Goal: Task Accomplishment & Management: Complete application form

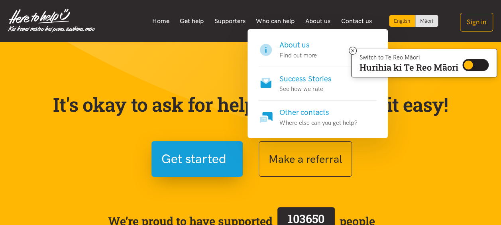
click at [295, 43] on h4 "About us" at bounding box center [297, 44] width 37 height 11
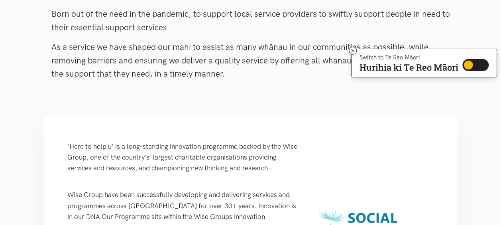
scroll to position [42, 0]
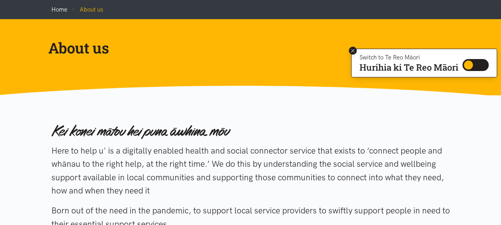
click at [351, 49] on icon at bounding box center [352, 50] width 3 height 3
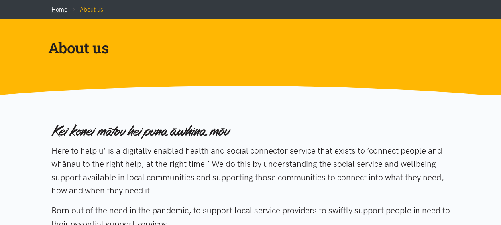
click at [61, 12] on link "Home" at bounding box center [59, 9] width 16 height 7
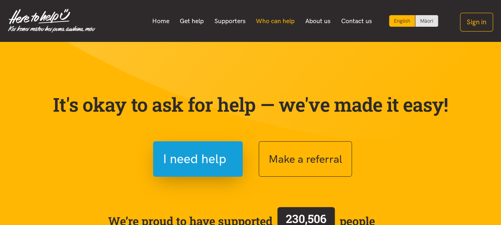
click at [272, 18] on link "Who can help" at bounding box center [275, 21] width 49 height 17
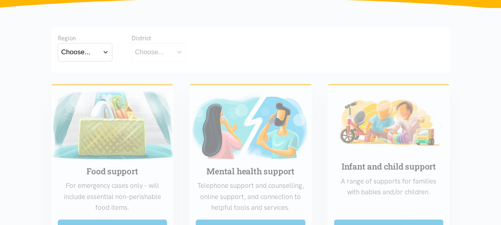
scroll to position [143, 0]
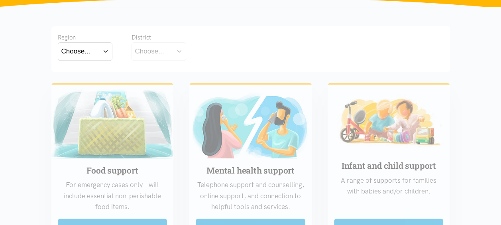
click at [91, 54] on button "Choose..." at bounding box center [85, 51] width 55 height 18
click at [82, 87] on label "Waikato" at bounding box center [84, 86] width 47 height 10
click at [0, 0] on input "Waikato" at bounding box center [0, 0] width 0 height 0
click at [154, 55] on div "Choose..." at bounding box center [149, 51] width 29 height 11
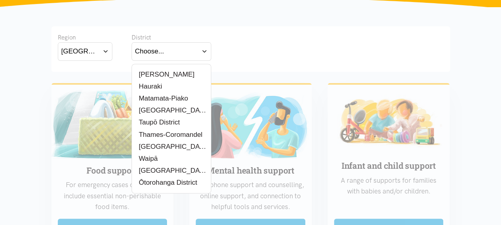
click at [155, 71] on label "[PERSON_NAME]" at bounding box center [164, 74] width 59 height 10
click at [0, 0] on input "[PERSON_NAME]" at bounding box center [0, 0] width 0 height 0
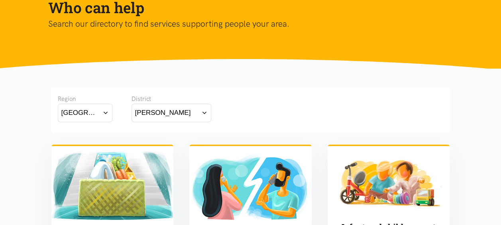
scroll to position [0, 0]
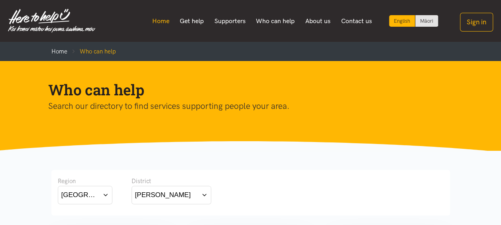
click at [151, 26] on link "Home" at bounding box center [161, 21] width 28 height 17
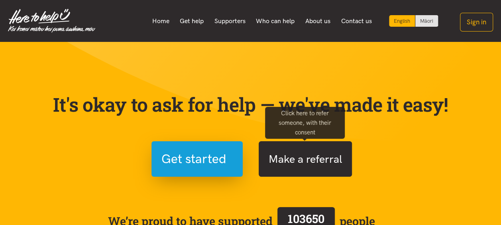
click at [265, 162] on button "Make a referral" at bounding box center [305, 158] width 93 height 35
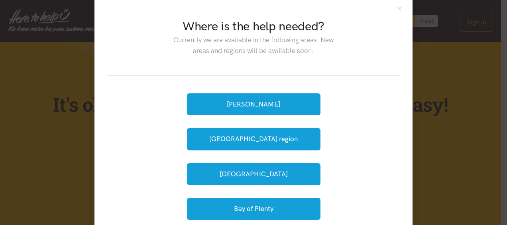
scroll to position [32, 0]
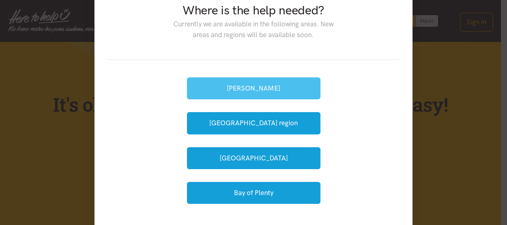
click at [247, 87] on button "[PERSON_NAME]" at bounding box center [253, 88] width 133 height 22
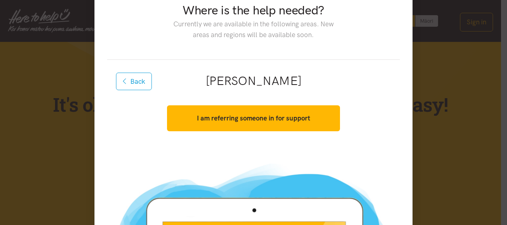
click at [331, 152] on div "Back Hamilton I am referring someone in for support Yes, I have consent. Get st…" at bounding box center [253, 107] width 292 height 95
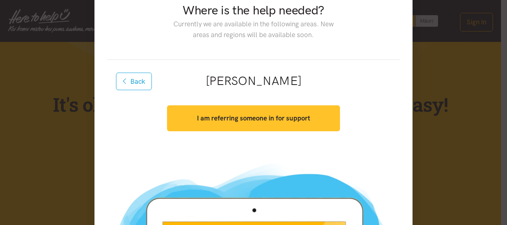
click at [275, 119] on strong "I am referring someone in for support" at bounding box center [253, 118] width 113 height 8
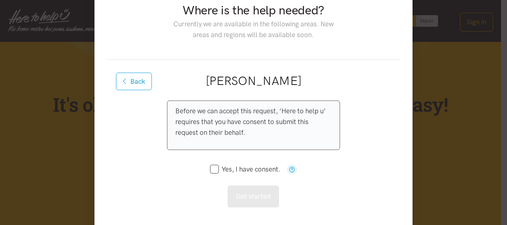
click at [211, 170] on input "Yes, I have consent." at bounding box center [245, 169] width 70 height 7
checkbox input "true"
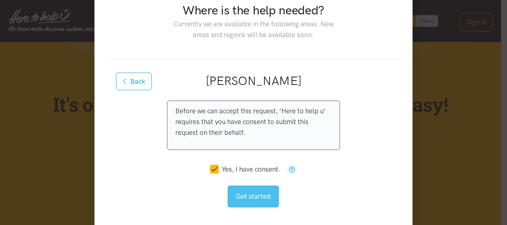
click at [236, 190] on button "Get started" at bounding box center [252, 196] width 51 height 22
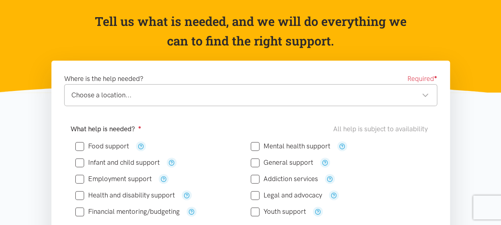
scroll to position [80, 0]
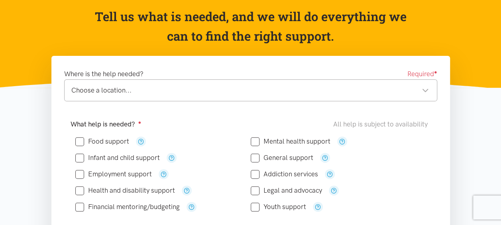
click at [415, 89] on div "Choose a location..." at bounding box center [249, 90] width 357 height 11
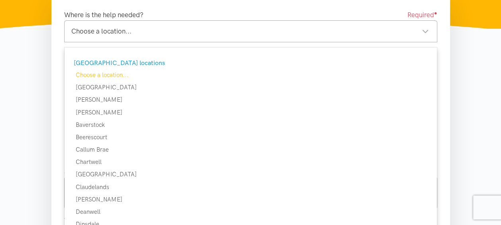
scroll to position [143, 0]
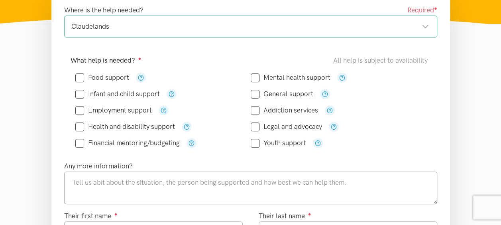
click at [79, 78] on input "Food support" at bounding box center [102, 77] width 54 height 7
checkbox input "true"
click at [77, 128] on input "Health and disability support" at bounding box center [125, 126] width 100 height 7
checkbox input "true"
click at [252, 77] on input "Mental health support" at bounding box center [291, 77] width 80 height 7
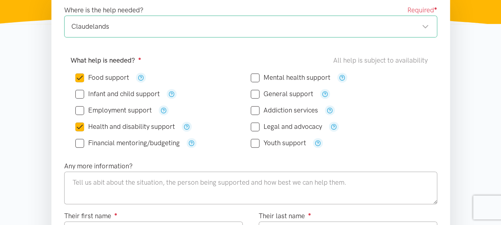
checkbox input "true"
click at [253, 99] on div "General support" at bounding box center [338, 94] width 175 height 16
click at [254, 93] on input "General support" at bounding box center [282, 93] width 63 height 7
checkbox input "true"
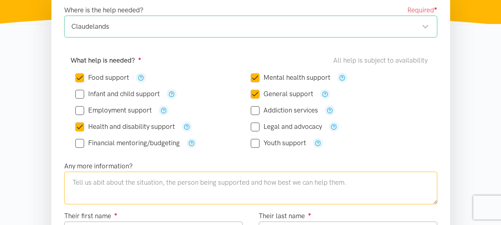
click at [180, 180] on textarea at bounding box center [250, 187] width 373 height 33
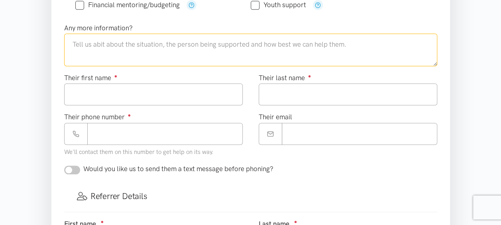
scroll to position [297, 0]
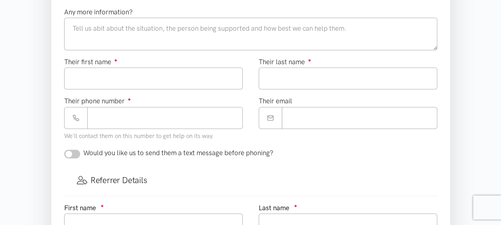
click at [492, 183] on section "Where is the help needed? Required ● Claudelands Claudelands [GEOGRAPHIC_DATA] …" at bounding box center [250, 136] width 501 height 596
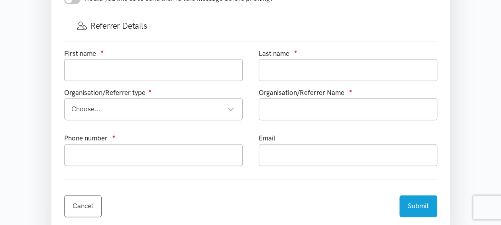
scroll to position [467, 0]
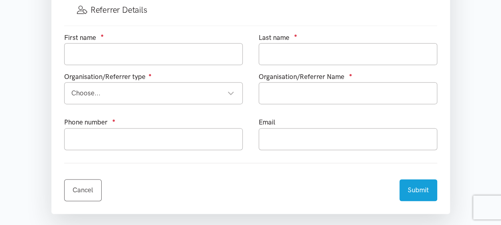
click at [231, 92] on div "Choose..." at bounding box center [152, 93] width 163 height 11
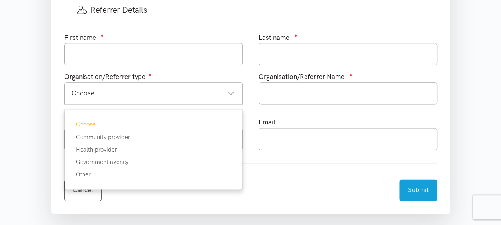
click at [127, 88] on div "Choose..." at bounding box center [152, 93] width 163 height 11
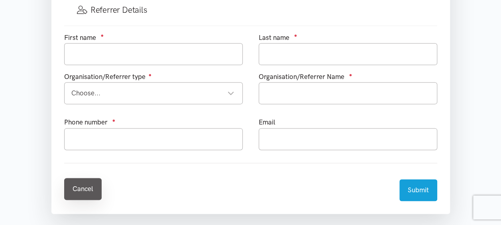
click at [100, 182] on link "Cancel" at bounding box center [82, 189] width 37 height 22
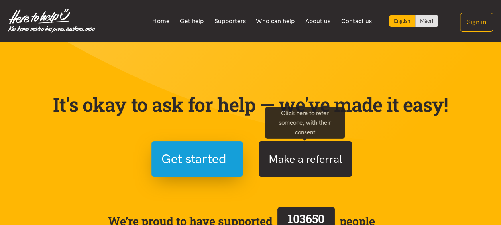
click at [289, 163] on button "Make a referral" at bounding box center [305, 158] width 93 height 35
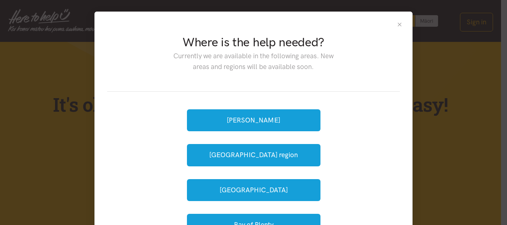
click at [397, 23] on button "Close" at bounding box center [399, 24] width 7 height 7
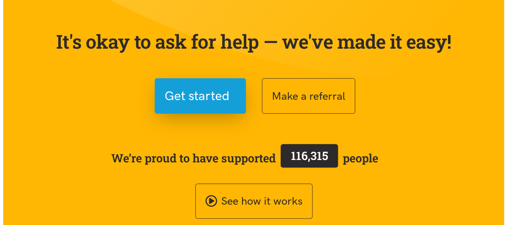
scroll to position [64, 0]
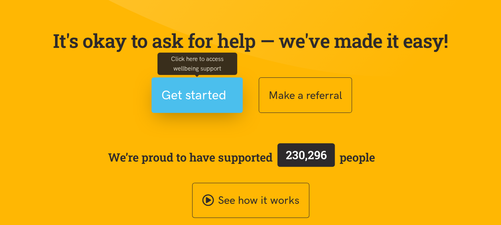
click at [209, 98] on span "Get started" at bounding box center [193, 95] width 65 height 20
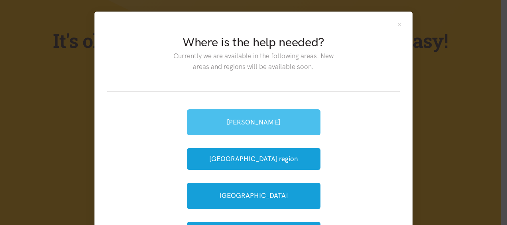
click at [223, 127] on link "[PERSON_NAME]" at bounding box center [253, 122] width 133 height 26
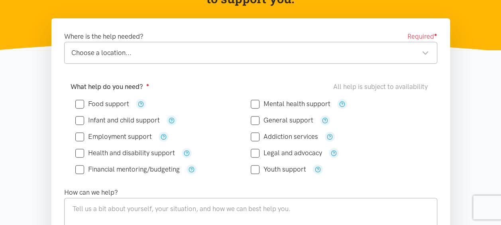
scroll to position [117, 0]
